Goal: Check status: Check status

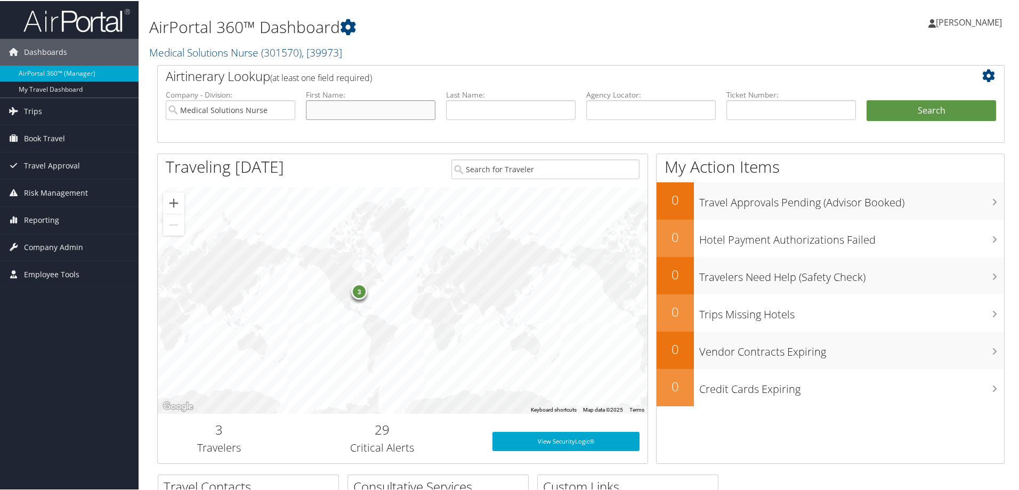
click at [356, 113] on input "text" at bounding box center [371, 109] width 130 height 20
click at [38, 117] on span "Trips" at bounding box center [33, 110] width 18 height 27
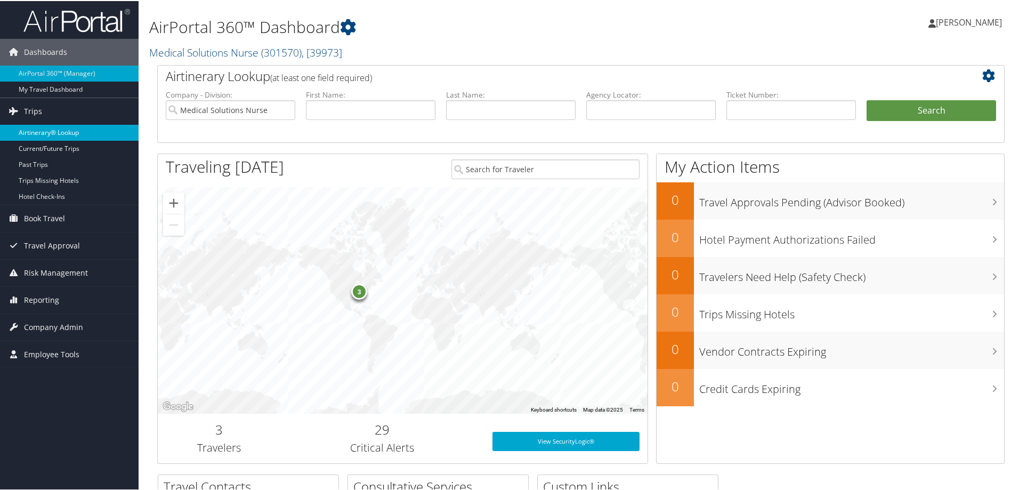
click at [43, 131] on link "Airtinerary® Lookup" at bounding box center [69, 132] width 139 height 16
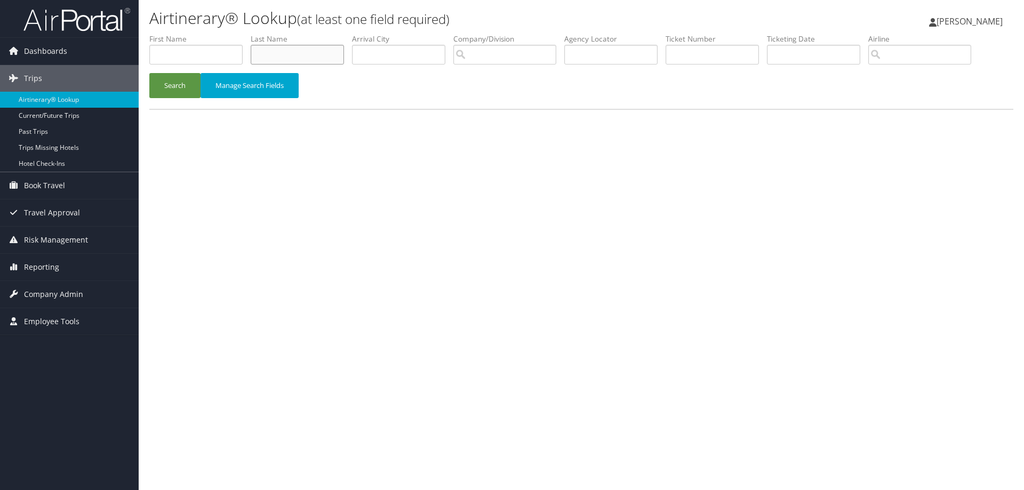
click at [272, 52] on input "text" at bounding box center [297, 55] width 93 height 20
type input "[PERSON_NAME]"
click at [188, 92] on button "Search" at bounding box center [174, 85] width 51 height 25
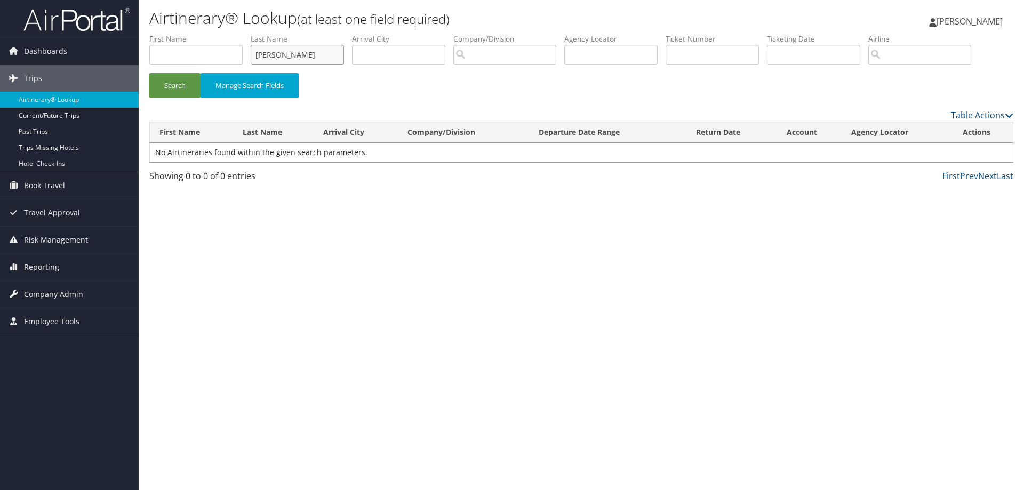
drag, startPoint x: 297, startPoint y: 58, endPoint x: 245, endPoint y: 60, distance: 52.8
click at [245, 34] on ul "First Name Last Name [PERSON_NAME] Departure City Arrival City Company/Division…" at bounding box center [581, 34] width 864 height 0
click at [198, 60] on input "text" at bounding box center [195, 55] width 93 height 20
type input "[PERSON_NAME]"
click at [182, 84] on button "Search" at bounding box center [174, 85] width 51 height 25
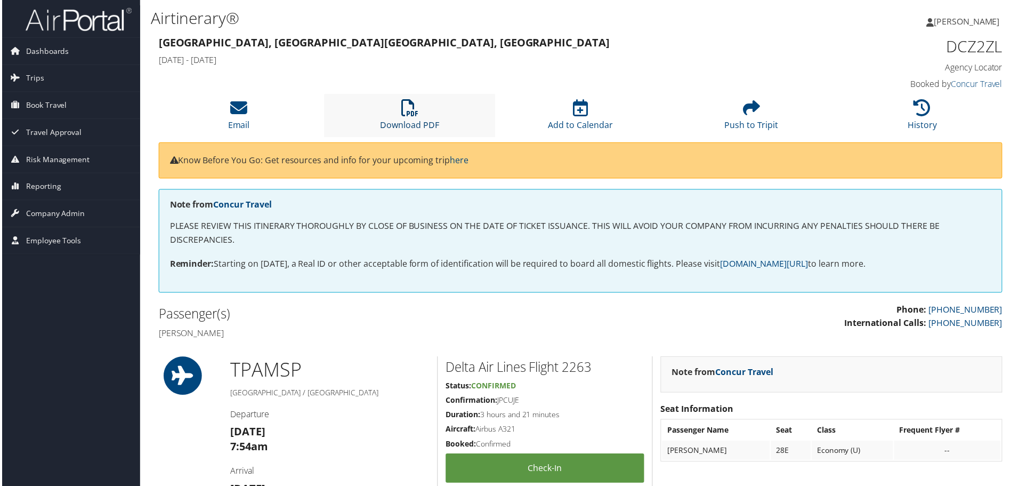
click at [412, 113] on icon at bounding box center [409, 108] width 17 height 17
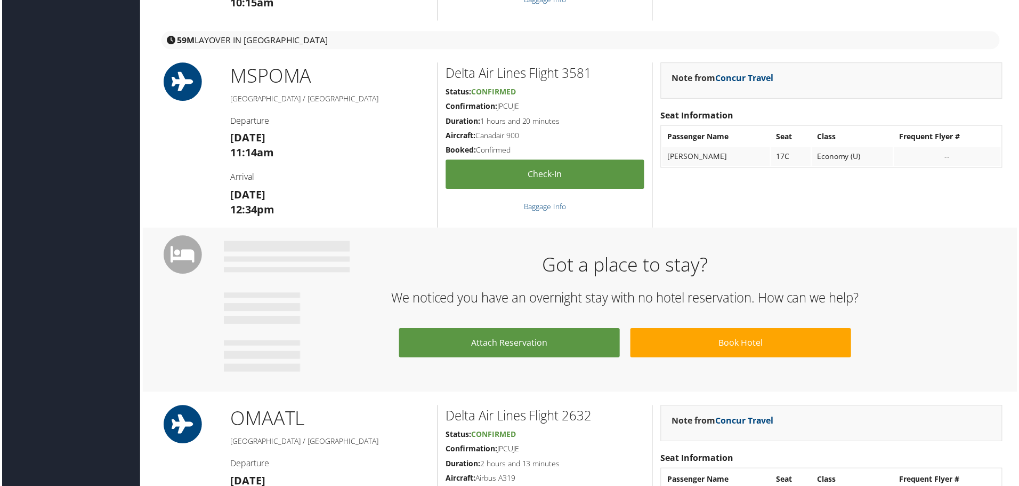
scroll to position [236, 0]
